Goal: Use online tool/utility: Utilize a website feature to perform a specific function

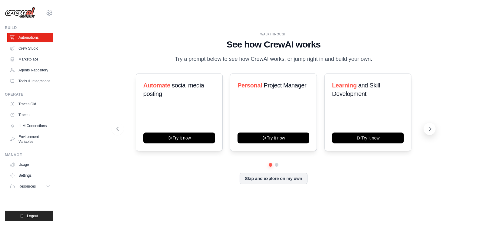
click at [429, 130] on icon at bounding box center [430, 129] width 6 height 6
click at [430, 127] on icon at bounding box center [430, 129] width 6 height 6
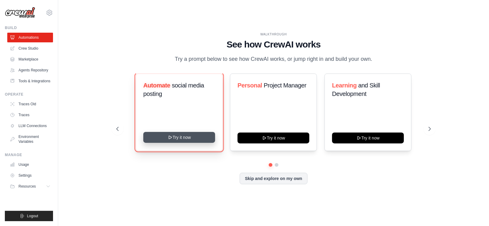
click at [186, 137] on button "Try it now" at bounding box center [179, 137] width 72 height 11
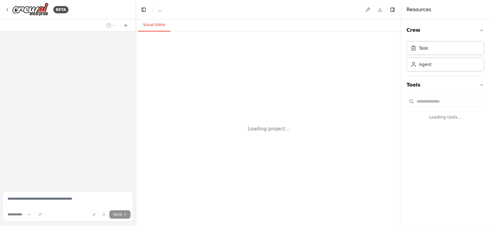
select select "****"
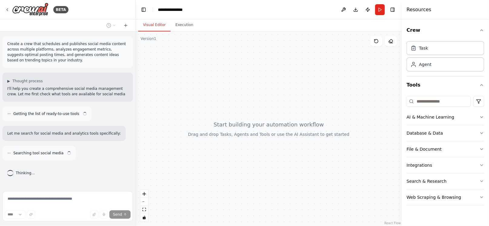
scroll to position [2, 0]
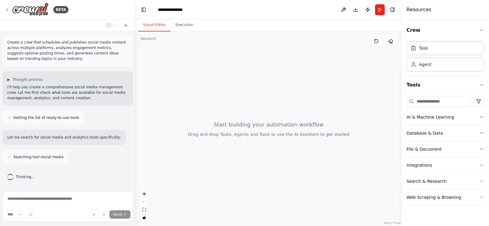
click at [280, 100] on div at bounding box center [269, 128] width 266 height 195
